Goal: Information Seeking & Learning: Learn about a topic

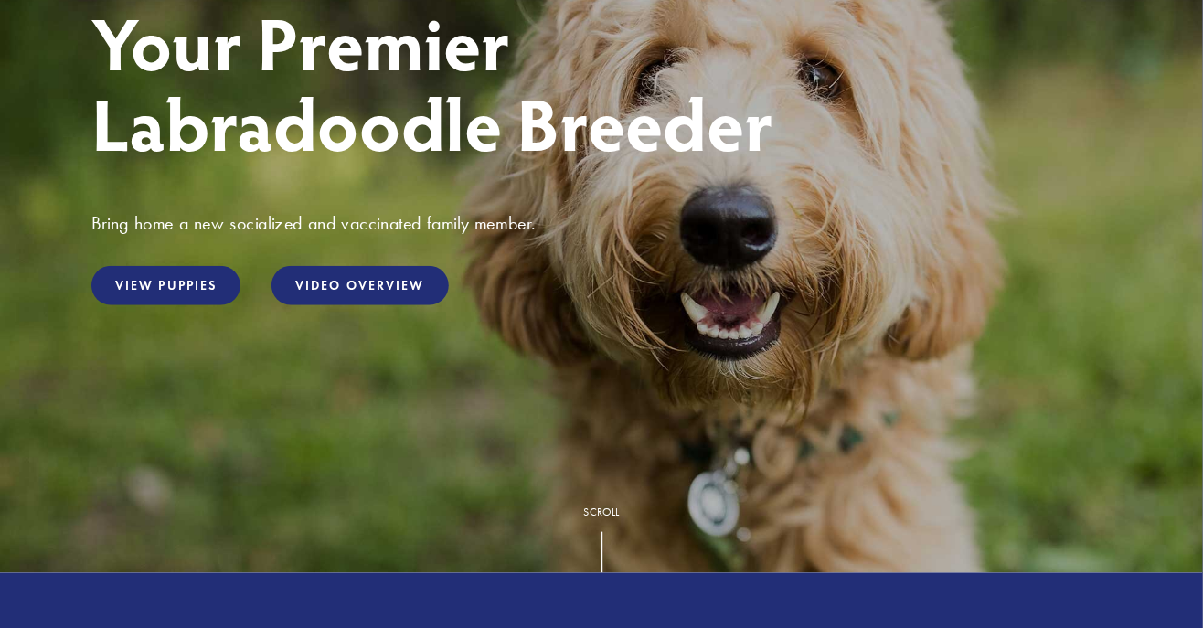
scroll to position [300, 0]
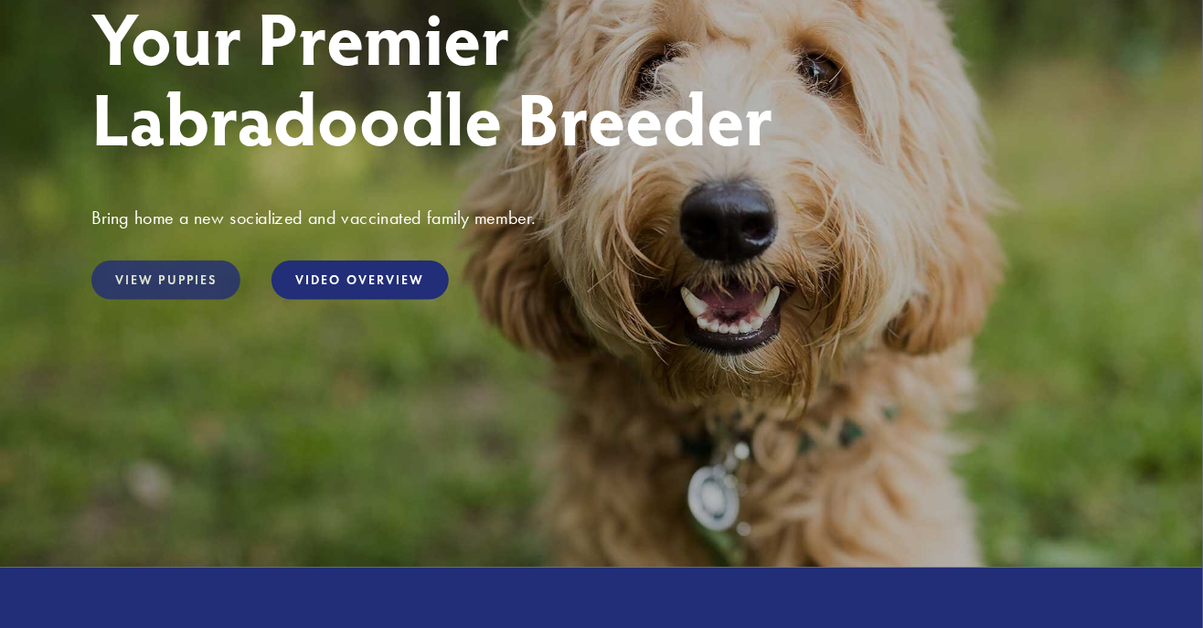
click at [141, 273] on link "View Puppies" at bounding box center [165, 280] width 149 height 39
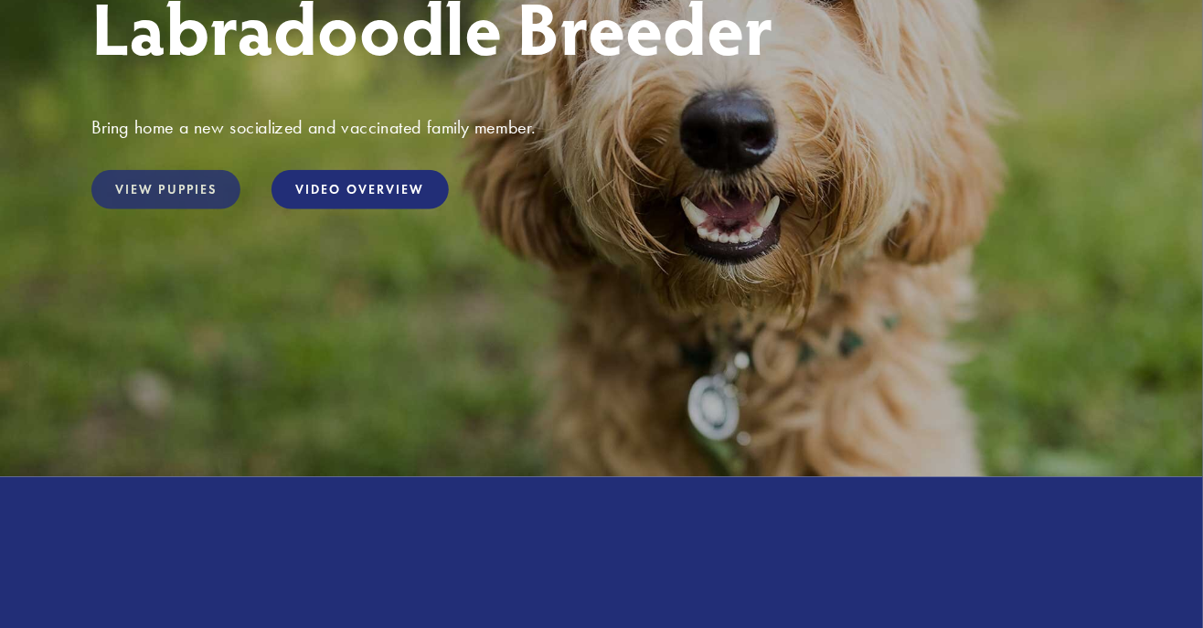
scroll to position [417, 0]
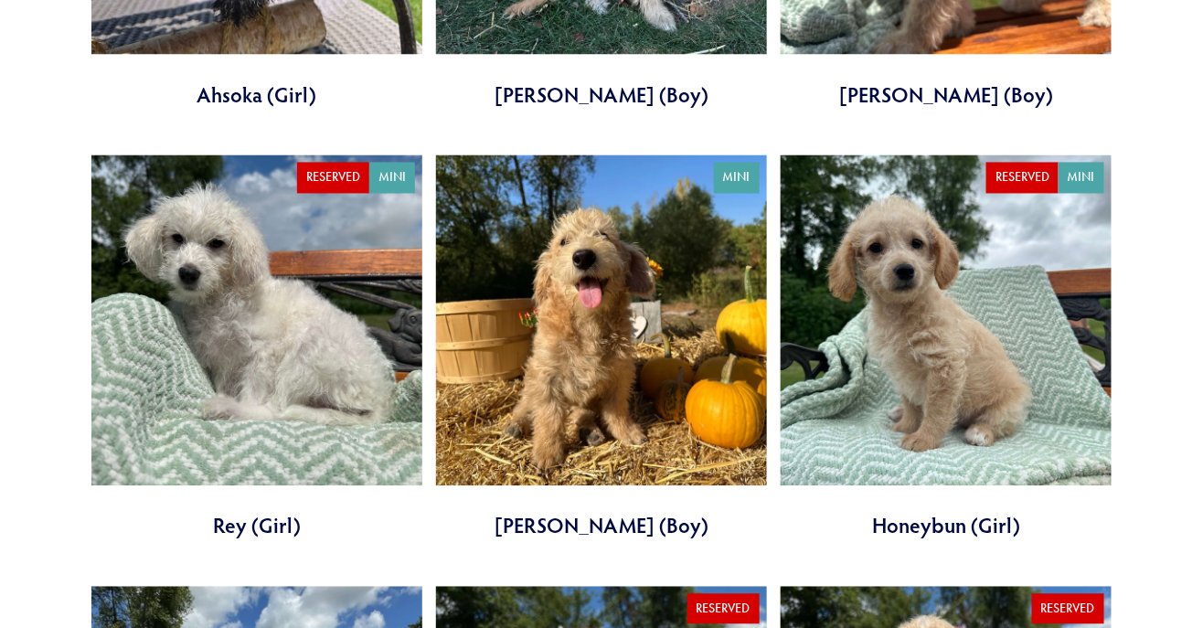
scroll to position [999, 0]
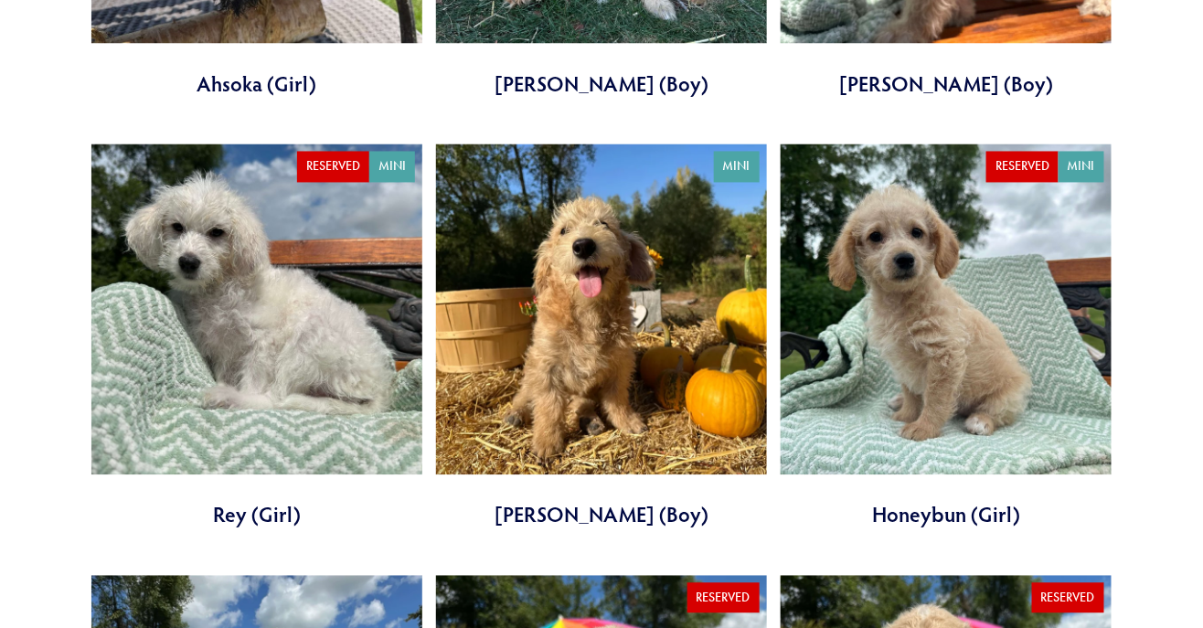
click at [621, 350] on link at bounding box center [601, 337] width 331 height 386
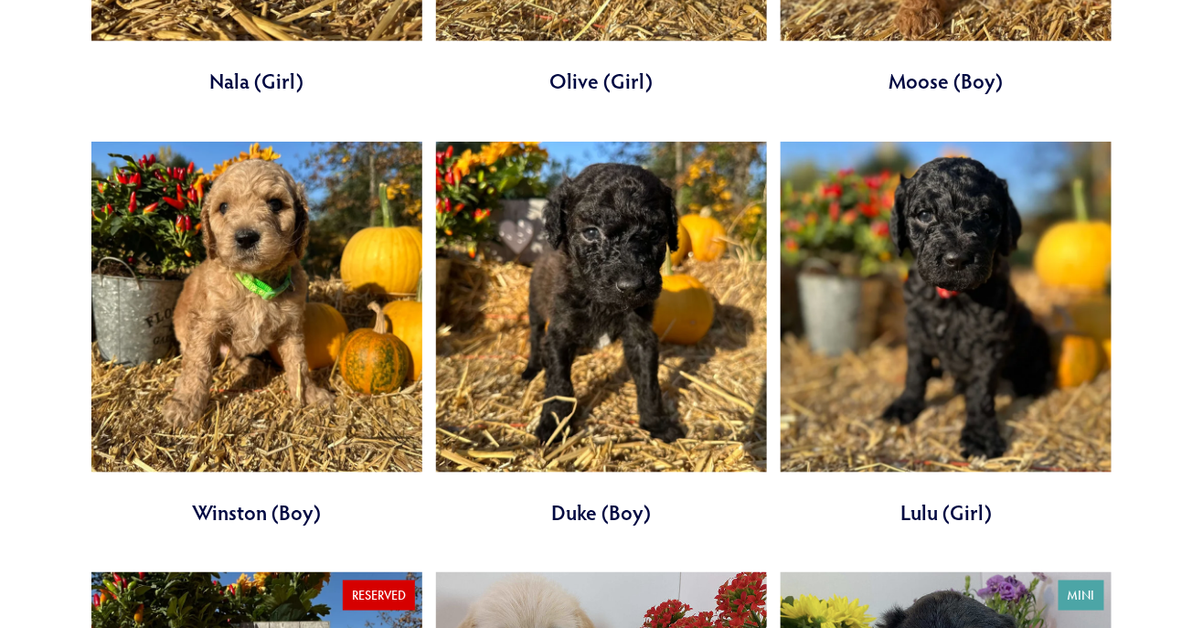
scroll to position [4542, 0]
